Goal: Information Seeking & Learning: Check status

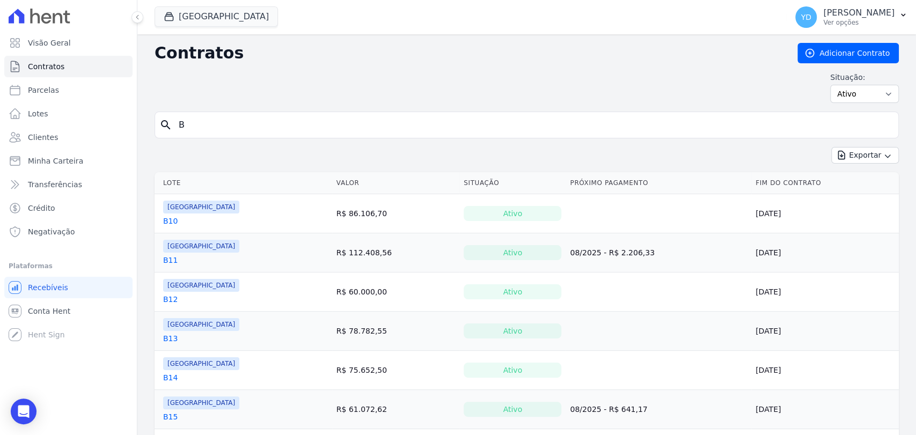
click at [198, 117] on input "B" at bounding box center [533, 124] width 722 height 21
click at [59, 63] on span "Contratos" at bounding box center [46, 66] width 37 height 11
click at [254, 122] on input "search" at bounding box center [533, 124] width 722 height 21
type input "80A"
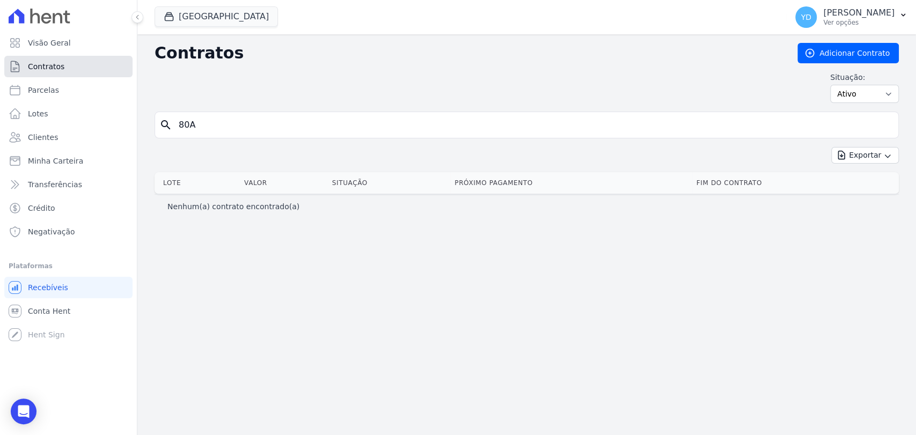
click at [104, 65] on link "Contratos" at bounding box center [68, 66] width 128 height 21
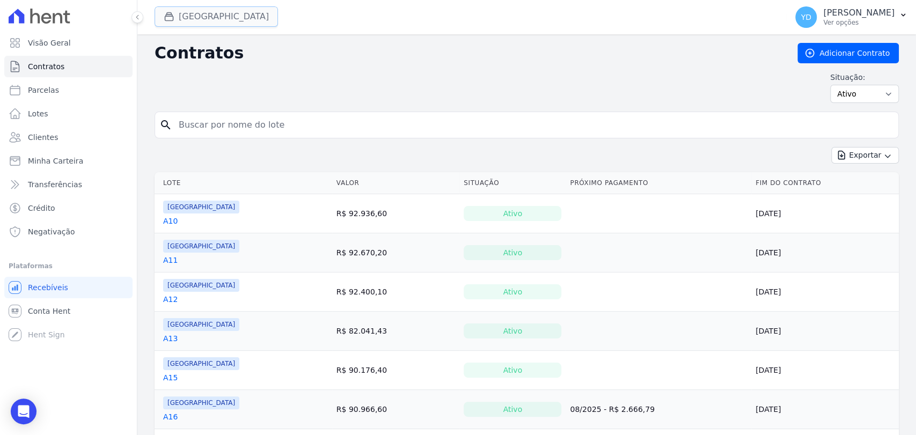
click at [207, 18] on button "Parque Das Palmeiras" at bounding box center [216, 16] width 123 height 20
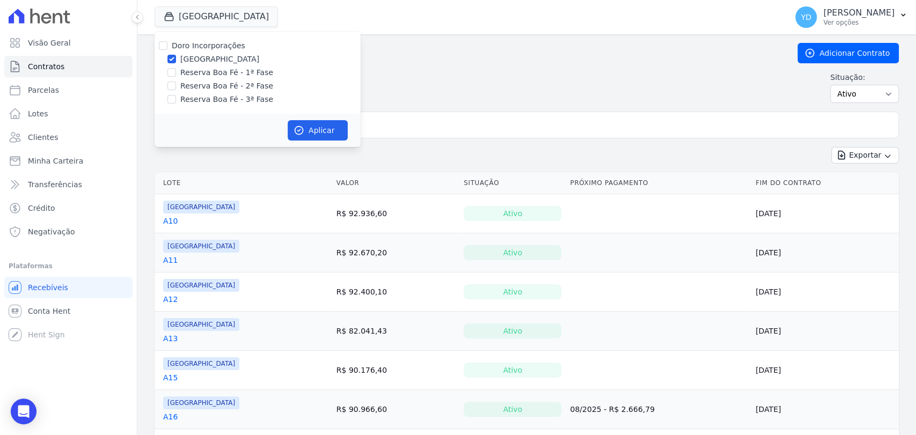
click at [214, 48] on label "Doro Incorporações" at bounding box center [209, 45] width 74 height 9
click at [168, 48] on input "Doro Incorporações" at bounding box center [163, 45] width 9 height 9
checkbox input "true"
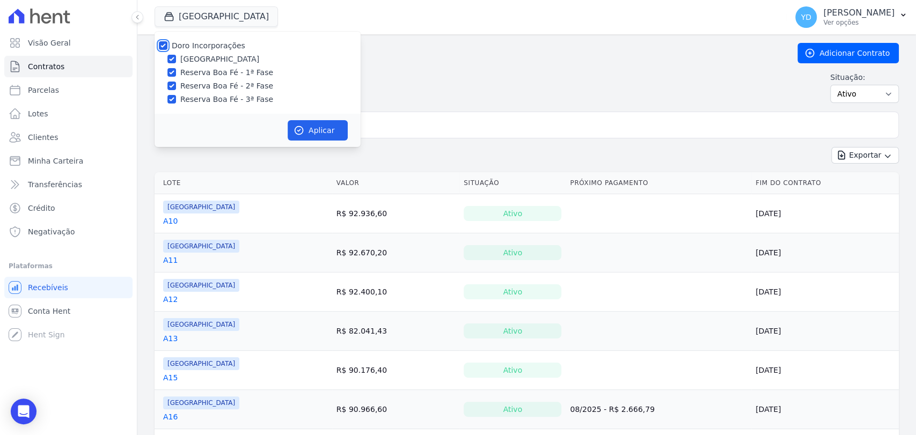
checkbox input "true"
click at [326, 130] on button "Aplicar" at bounding box center [318, 130] width 60 height 20
click at [423, 139] on form "search" at bounding box center [527, 129] width 745 height 35
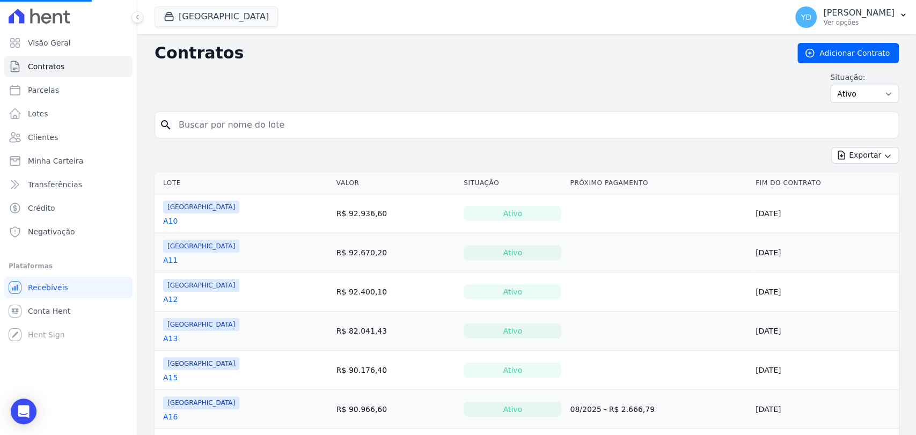
click at [424, 132] on input "search" at bounding box center [533, 124] width 722 height 21
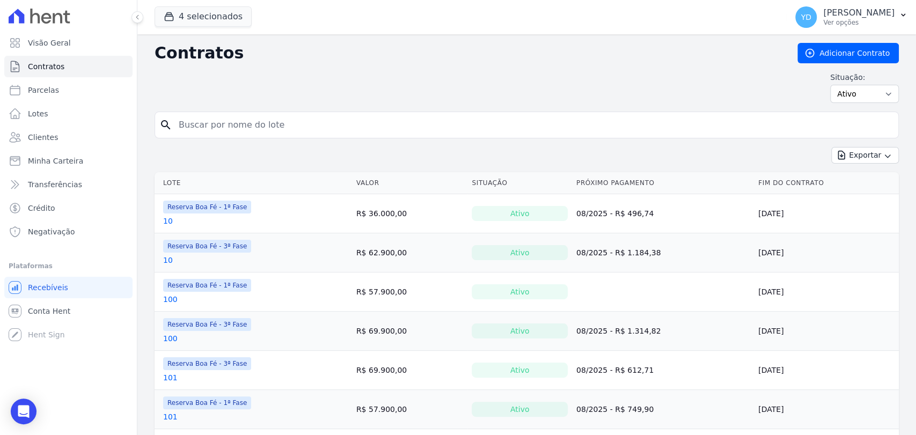
click at [424, 130] on input "search" at bounding box center [533, 124] width 722 height 21
type input "80A"
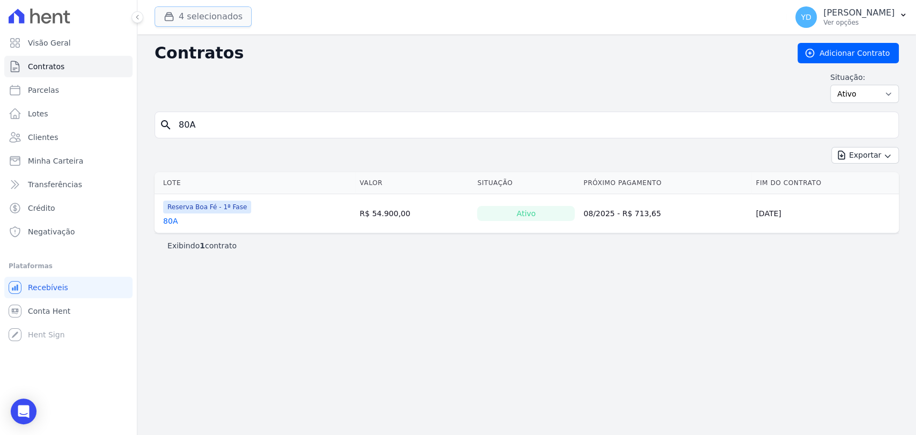
click at [212, 26] on button "4 selecionados" at bounding box center [203, 16] width 97 height 20
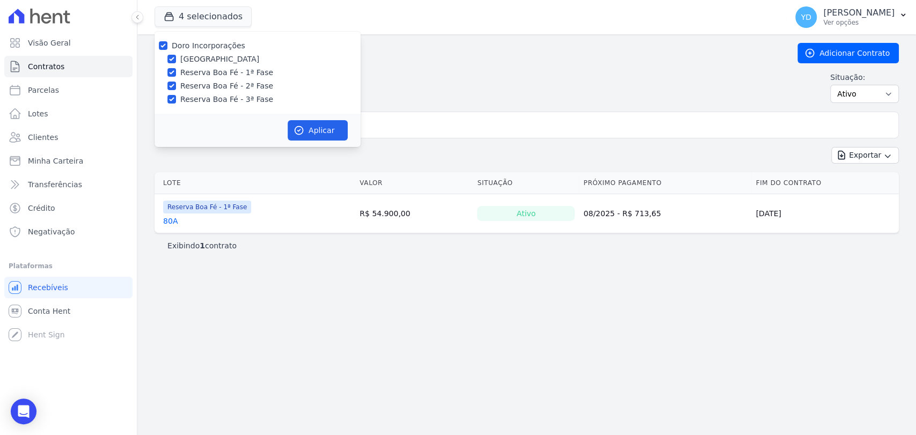
click at [219, 39] on div "Doro Incorporações Parque das Palmeiras Reserva Boa Fé - 1ª Fase Reserva Boa Fé…" at bounding box center [258, 73] width 206 height 82
click at [221, 45] on label "Doro Incorporações" at bounding box center [209, 45] width 74 height 9
click at [168, 45] on input "Doro Incorporações" at bounding box center [163, 45] width 9 height 9
checkbox input "false"
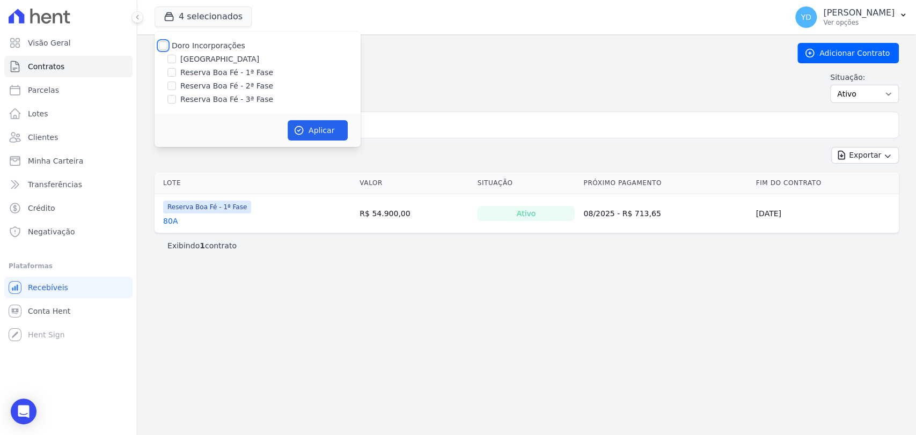
checkbox input "false"
click at [225, 75] on label "Reserva Boa Fé - 1ª Fase" at bounding box center [226, 72] width 93 height 11
click at [176, 75] on input "Reserva Boa Fé - 1ª Fase" at bounding box center [172, 72] width 9 height 9
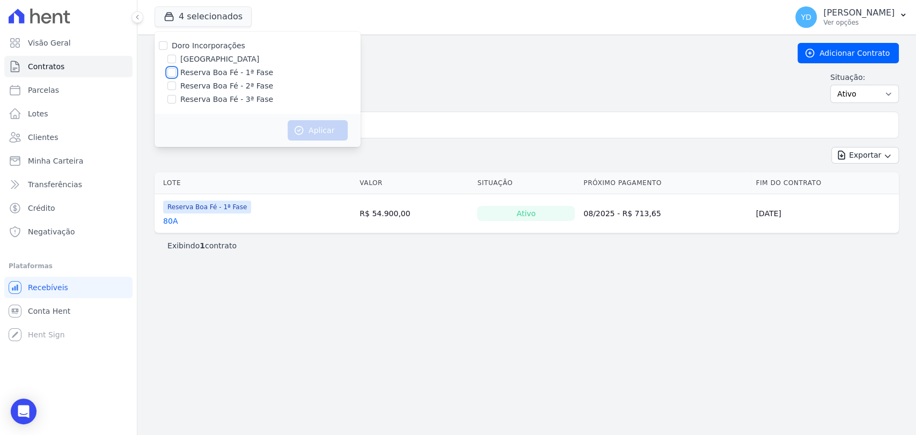
checkbox input "true"
click at [308, 128] on button "Aplicar" at bounding box center [318, 130] width 60 height 20
click at [448, 74] on div "Situação: Ativo Todos Pausado Distratado Rascunho Expirado Encerrado" at bounding box center [527, 87] width 745 height 31
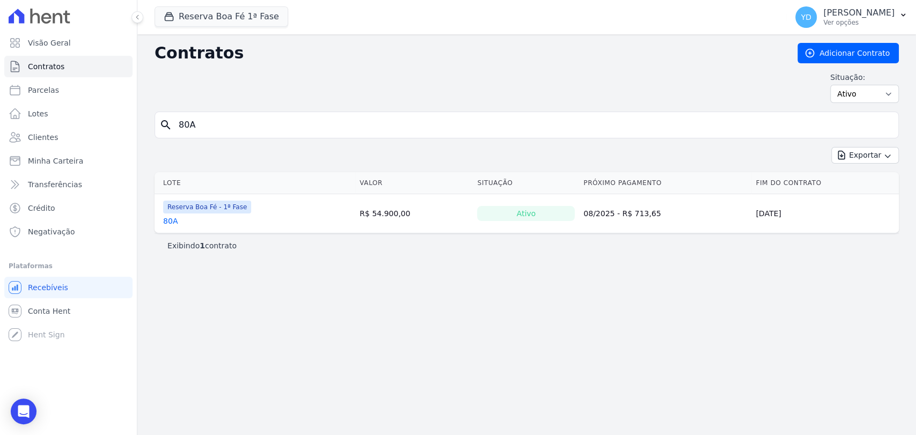
click at [322, 123] on input "80A" at bounding box center [533, 124] width 722 height 21
type input "1"
click at [187, 116] on input "1" at bounding box center [533, 124] width 722 height 21
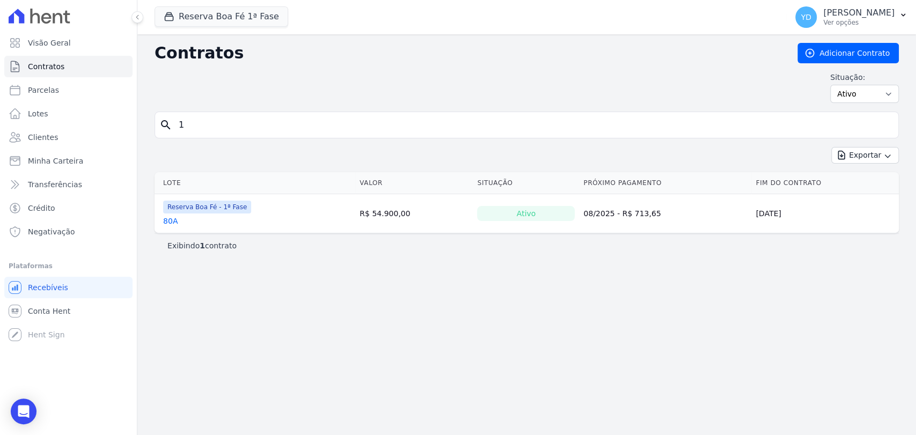
click at [187, 117] on input "1" at bounding box center [533, 124] width 722 height 21
click at [92, 72] on link "Contratos" at bounding box center [68, 66] width 128 height 21
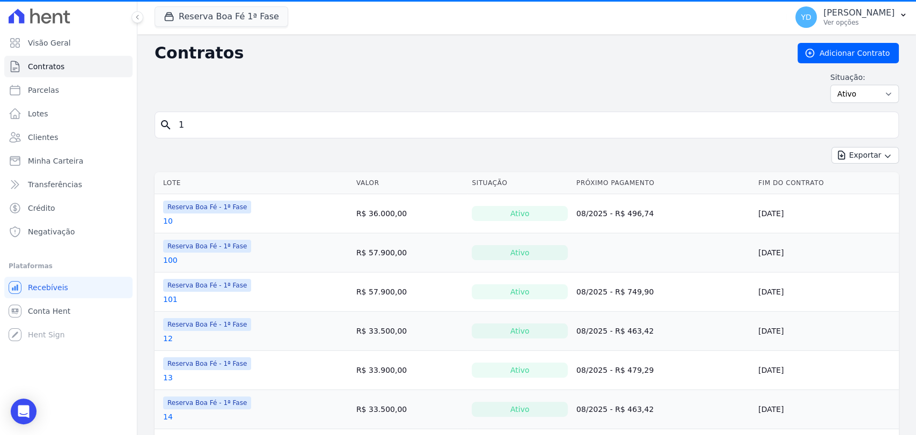
scroll to position [101, 0]
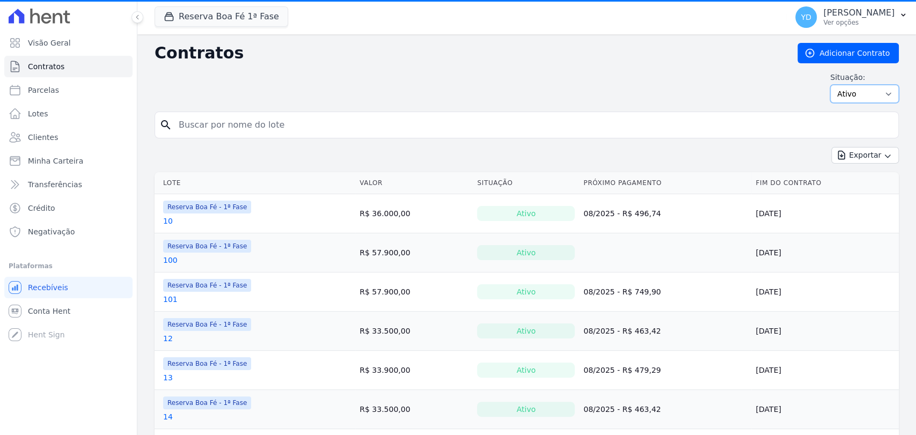
click at [842, 98] on select "Ativo Todos Pausado Distratado Rascunho Expirado Encerrado" at bounding box center [865, 94] width 69 height 18
click at [747, 127] on input "search" at bounding box center [533, 124] width 722 height 21
type input "1"
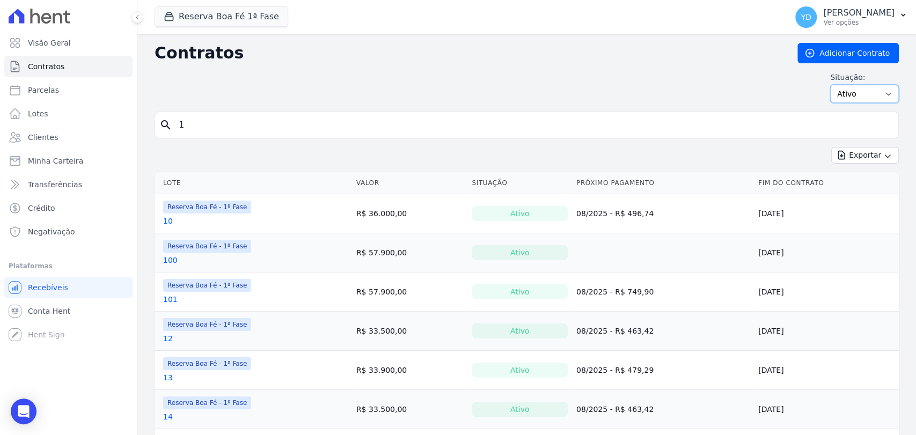
click at [884, 99] on select "Ativo Todos Pausado Distratado Rascunho Expirado Encerrado" at bounding box center [865, 94] width 69 height 18
select select "all"
click at [831, 85] on select "Ativo Todos Pausado Distratado Rascunho Expirado Encerrado" at bounding box center [865, 94] width 69 height 18
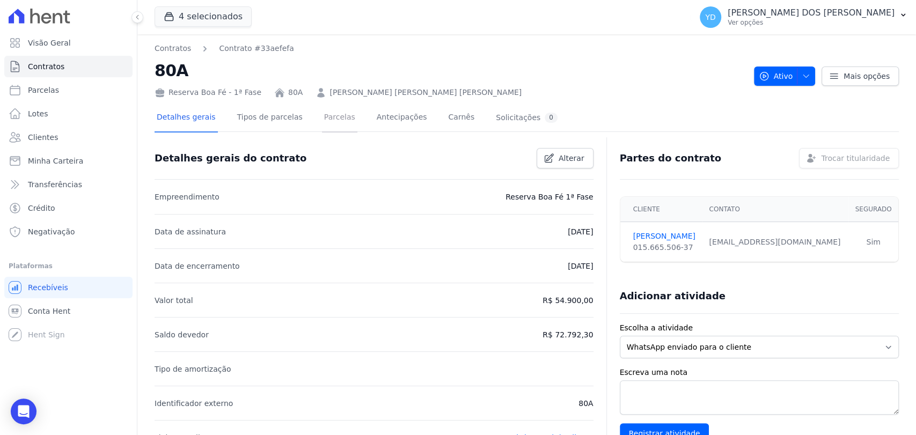
click at [322, 128] on link "Parcelas" at bounding box center [339, 118] width 35 height 28
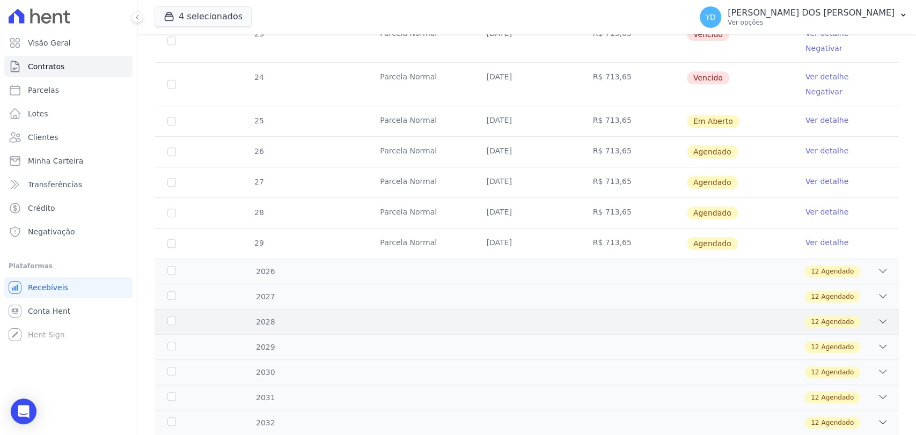
scroll to position [477, 0]
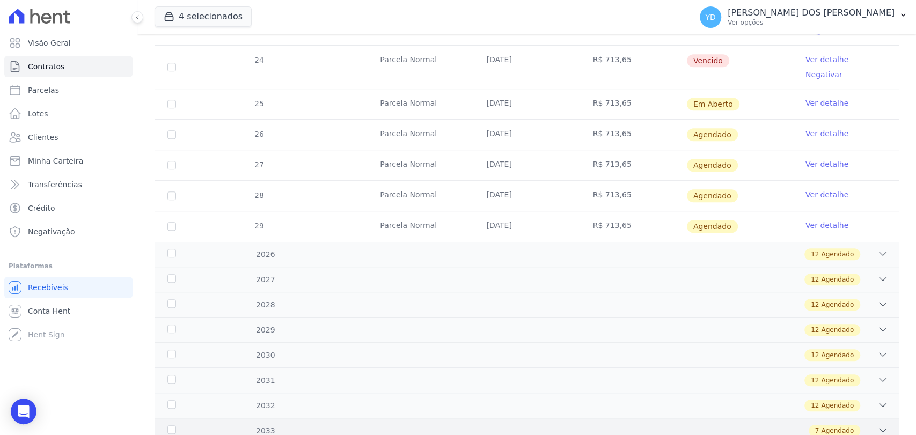
click at [537, 418] on div "2033 7 Agendado" at bounding box center [527, 430] width 745 height 25
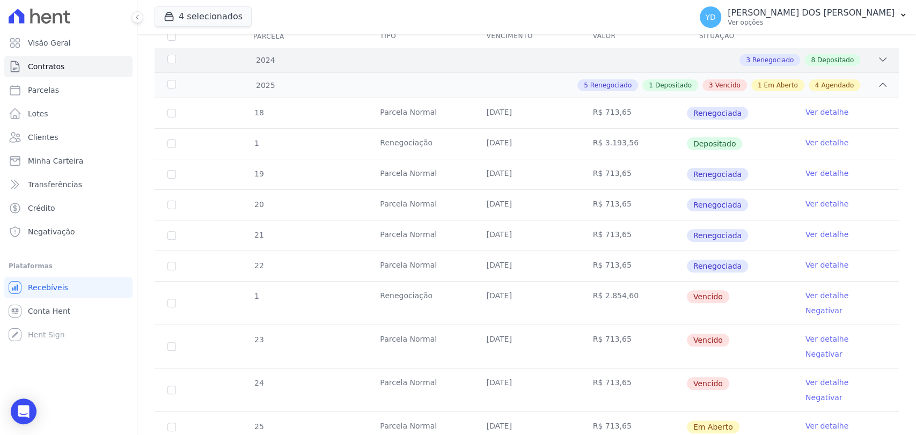
scroll to position [0, 0]
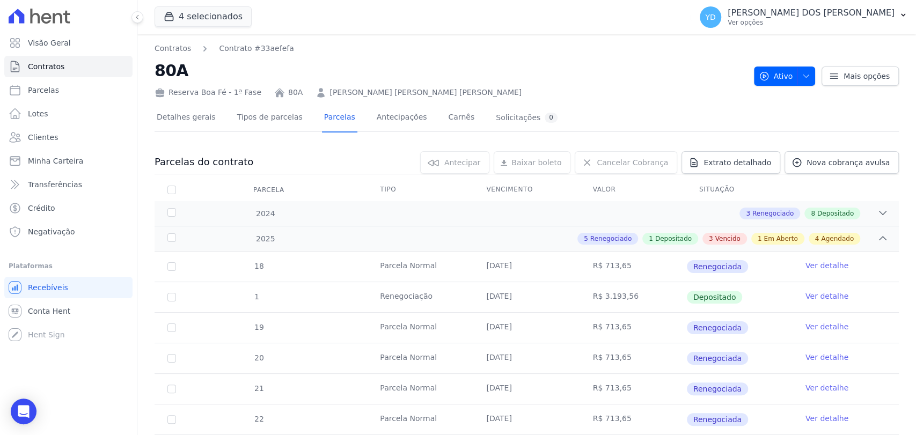
click at [479, 66] on h2 "80A" at bounding box center [450, 71] width 591 height 24
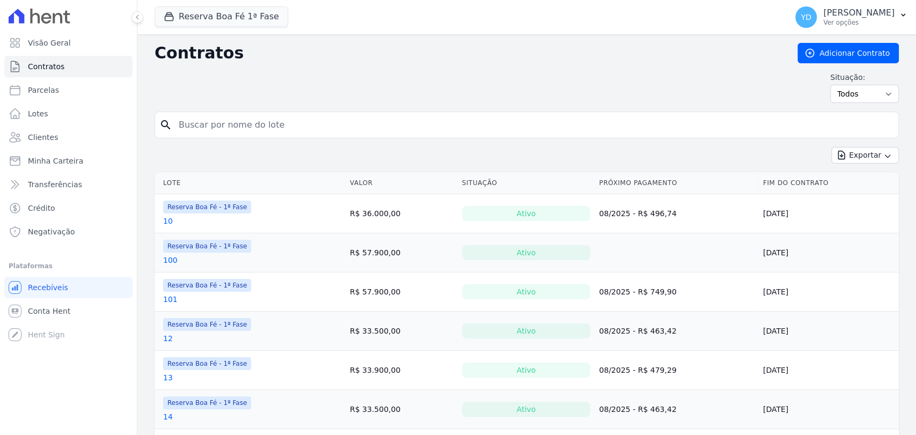
scroll to position [60, 0]
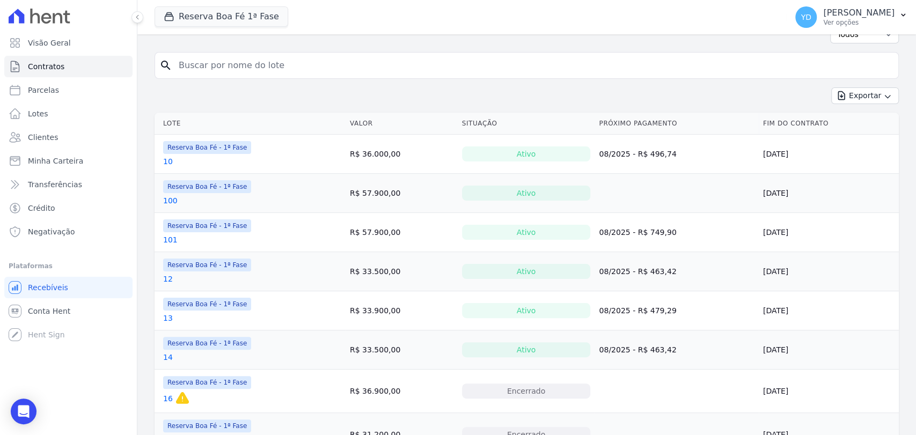
drag, startPoint x: 248, startPoint y: 84, endPoint x: 246, endPoint y: 79, distance: 5.8
click at [246, 81] on form "search" at bounding box center [527, 69] width 745 height 35
click at [246, 74] on input "search" at bounding box center [533, 65] width 722 height 21
type input "1"
